Goal: Task Accomplishment & Management: Complete application form

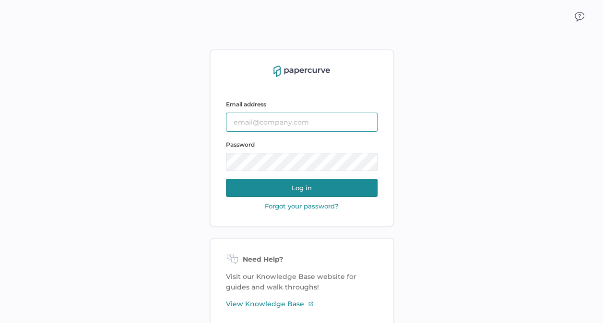
type input "[EMAIL_ADDRESS][DOMAIN_NAME]"
click at [320, 187] on button "Log in" at bounding box center [302, 188] width 152 height 18
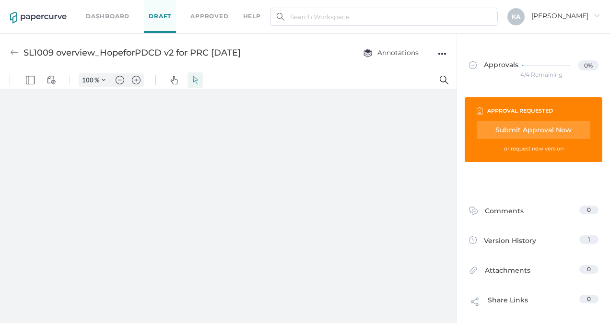
type input "88"
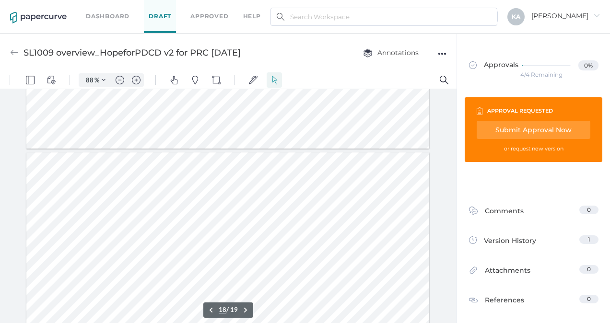
scroll to position [3886, 0]
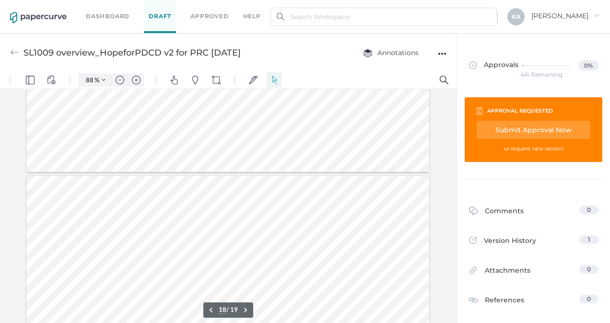
type input "19"
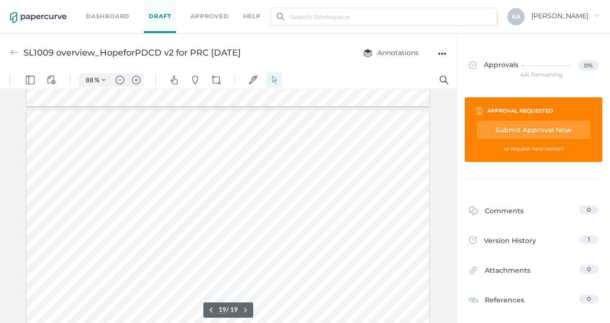
scroll to position [4136, 0]
click at [536, 130] on div "Submit Approval Now" at bounding box center [534, 130] width 114 height 18
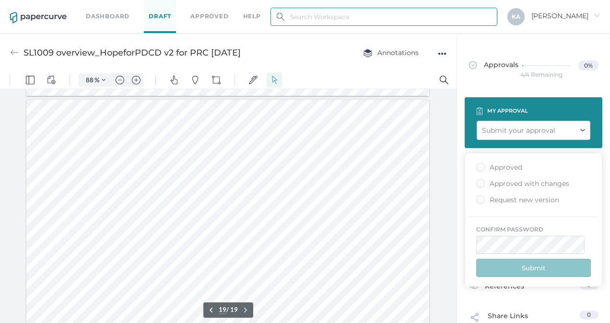
type input "kashton@saolrx.com"
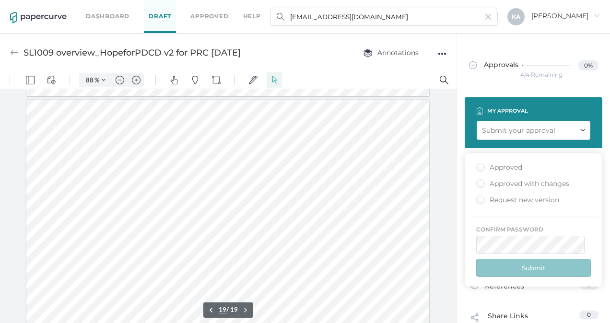
click at [481, 167] on div "Approved" at bounding box center [499, 167] width 46 height 9
click at [479, 165] on input "Approved" at bounding box center [479, 165] width 0 height 0
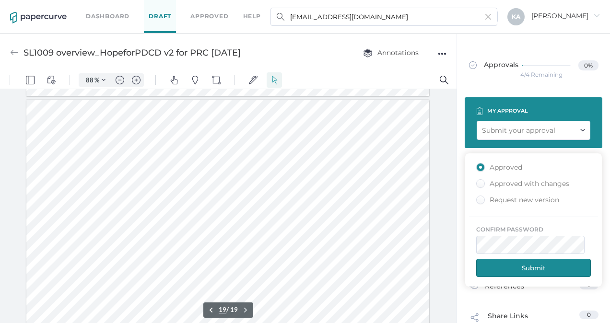
click at [529, 270] on button "Submit" at bounding box center [533, 268] width 115 height 18
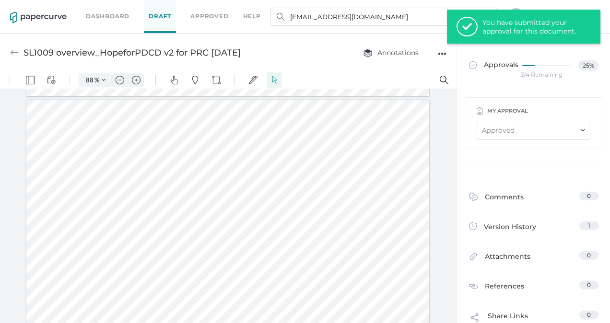
click at [116, 17] on link "Dashboard" at bounding box center [108, 16] width 44 height 11
